Goal: Communication & Community: Answer question/provide support

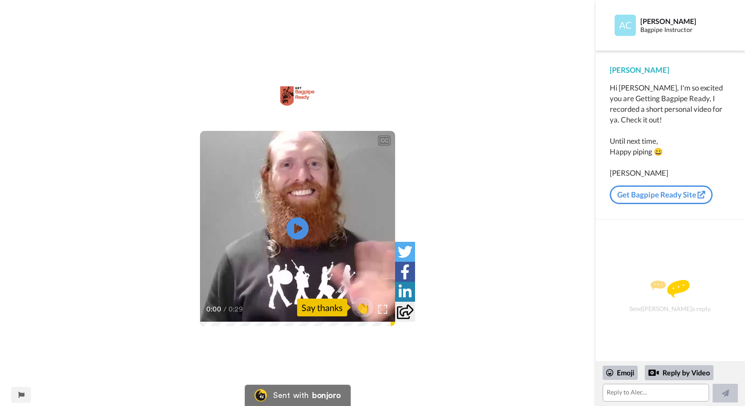
click at [301, 254] on video at bounding box center [297, 228] width 195 height 195
click at [676, 193] on link "Get Bagpipe Ready Site" at bounding box center [661, 194] width 103 height 19
click at [403, 312] on icon at bounding box center [405, 311] width 16 height 15
click at [626, 398] on textarea at bounding box center [655, 392] width 107 height 18
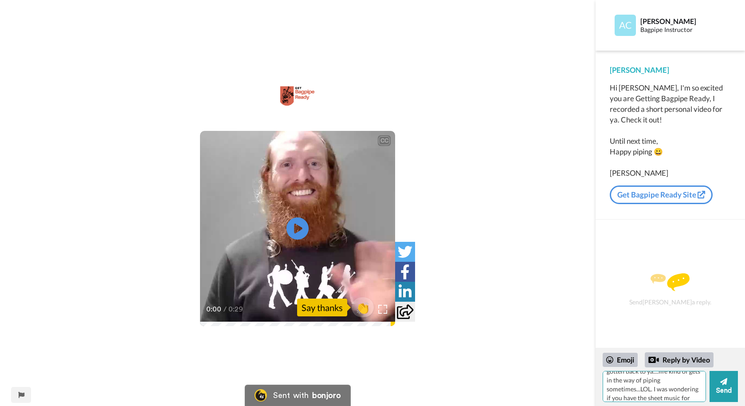
scroll to position [26, 0]
click at [641, 399] on textarea "Good evening, sorry I haven' gotten back to ya....life kind of gets in the way …" at bounding box center [653, 386] width 103 height 31
click at [674, 397] on textarea "Good evening, sorry I haven' gotten back to ya....life kind of gets in the way …" at bounding box center [653, 386] width 103 height 31
drag, startPoint x: 642, startPoint y: 397, endPoint x: 641, endPoint y: 393, distance: 4.6
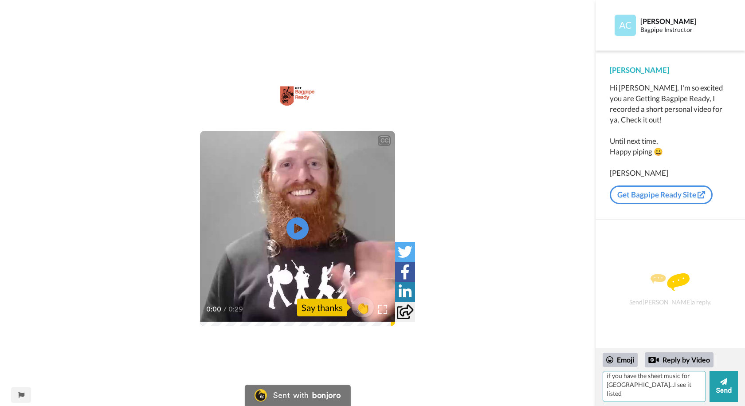
click at [641, 397] on textarea "Good evening, sorry I haven' gotten back to ya....life kind of gets in the way …" at bounding box center [653, 386] width 103 height 31
type textarea "Good evening, sorry I haven' gotten back to ya....life kind of gets in the way …"
click at [724, 387] on button "Send" at bounding box center [723, 386] width 28 height 31
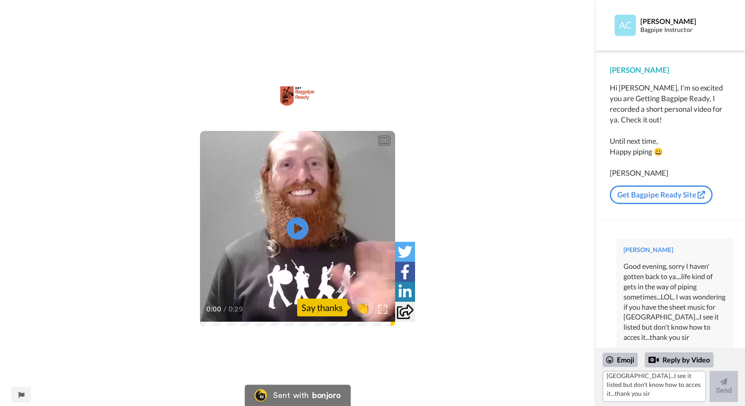
scroll to position [0, 0]
